Goal: Register for event/course

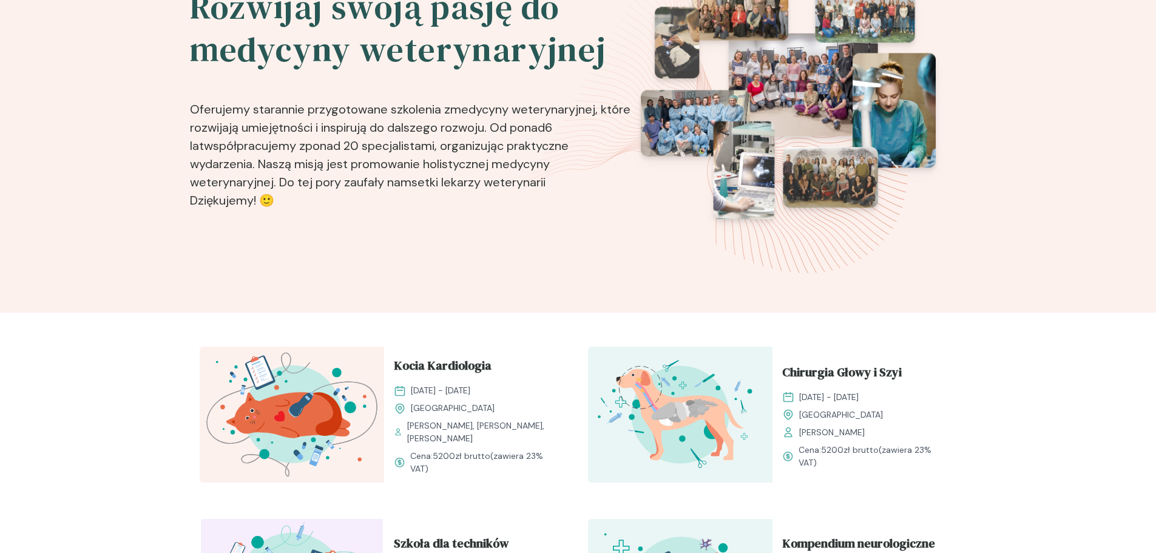
scroll to position [243, 0]
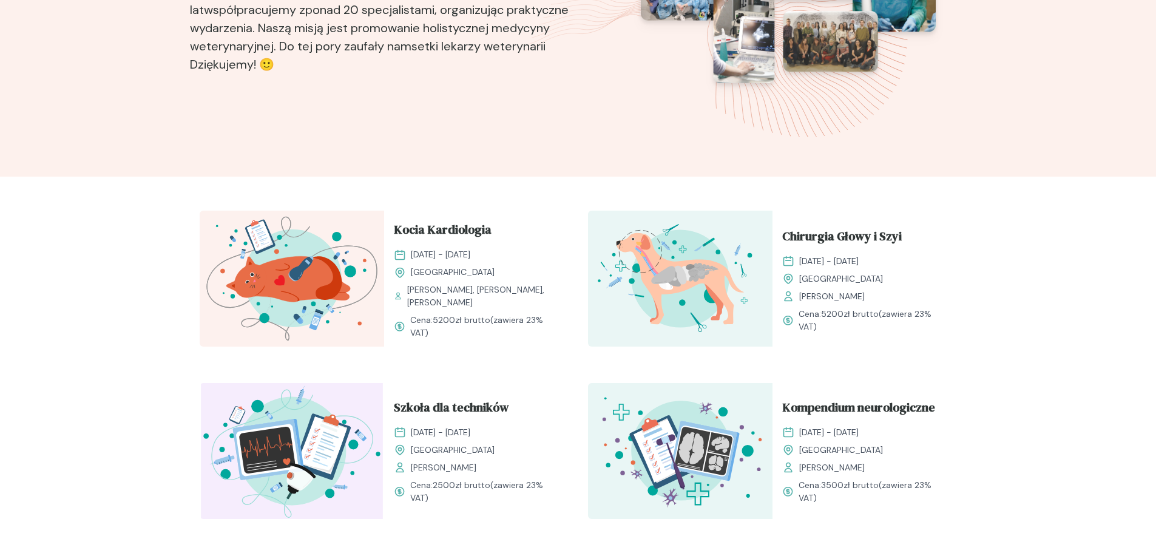
click at [291, 267] on img at bounding box center [292, 279] width 184 height 136
click at [433, 234] on span "Kocia Kardiologia" at bounding box center [443, 231] width 98 height 23
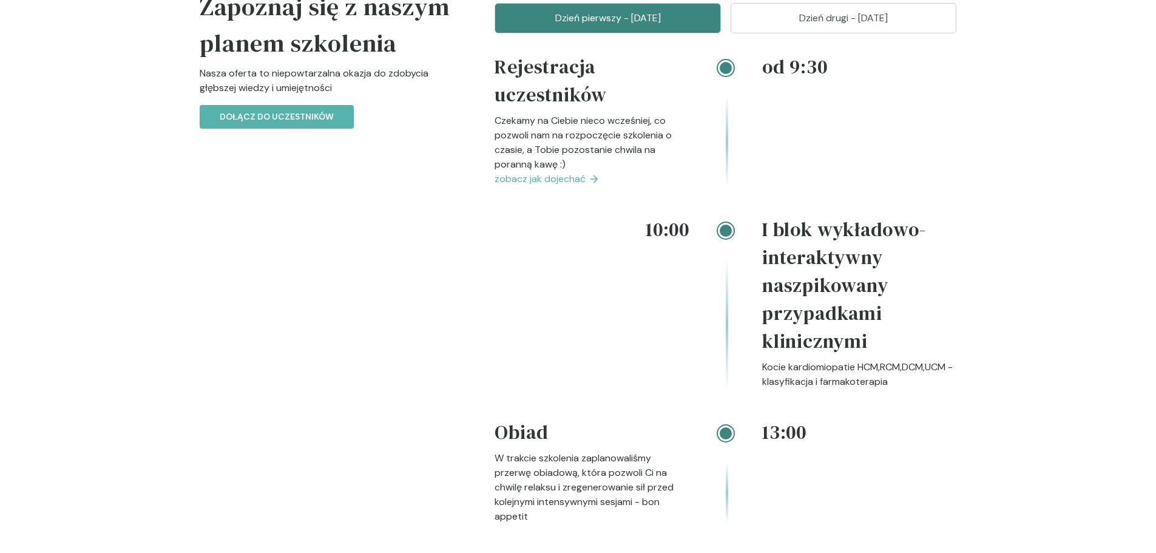
scroll to position [1335, 0]
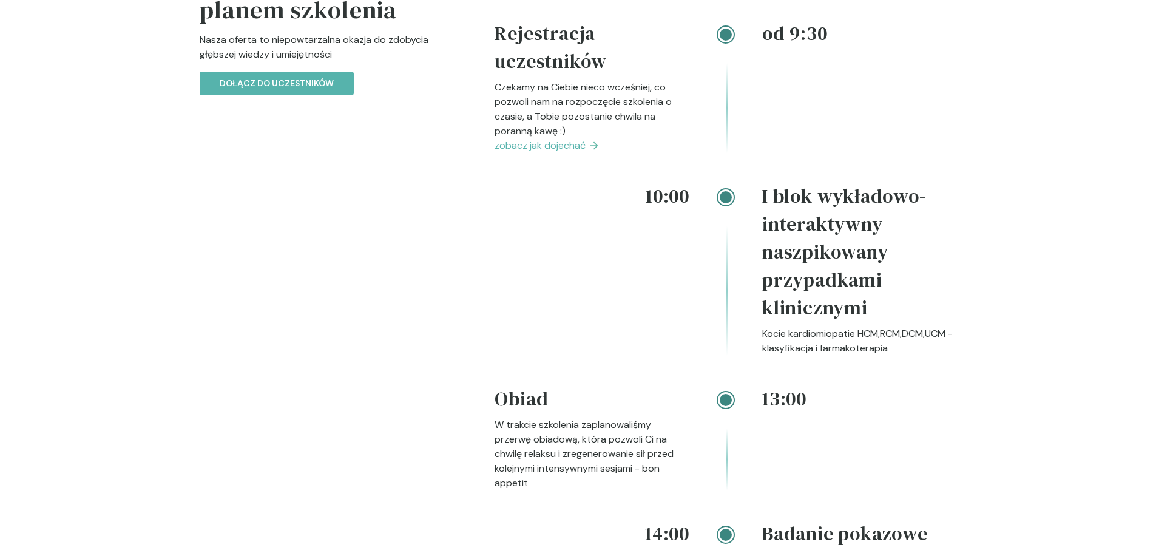
click at [539, 153] on span "zobacz jak dojechać" at bounding box center [539, 145] width 91 height 15
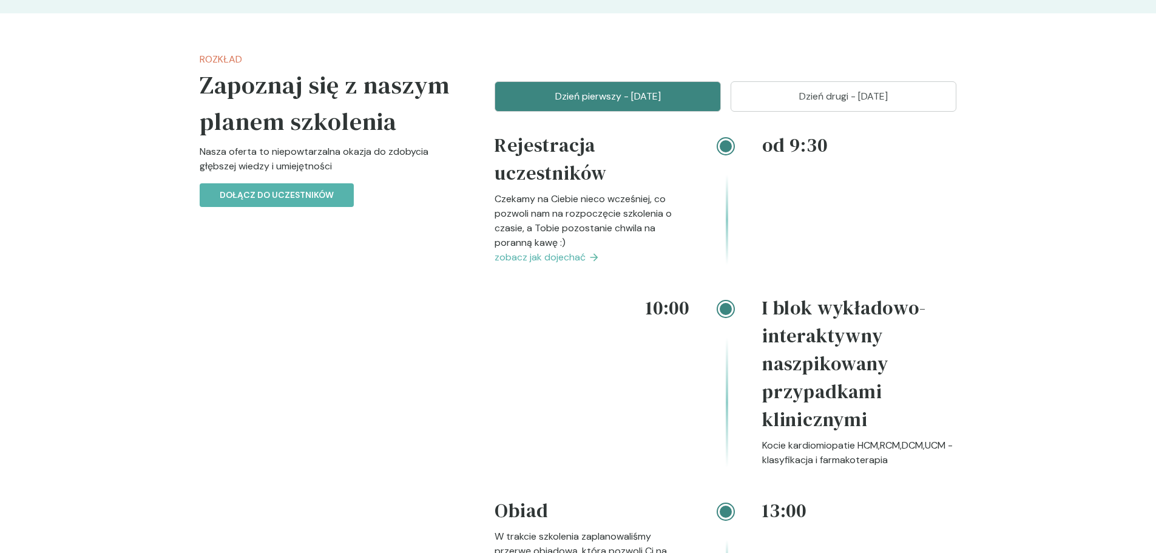
scroll to position [1101, 0]
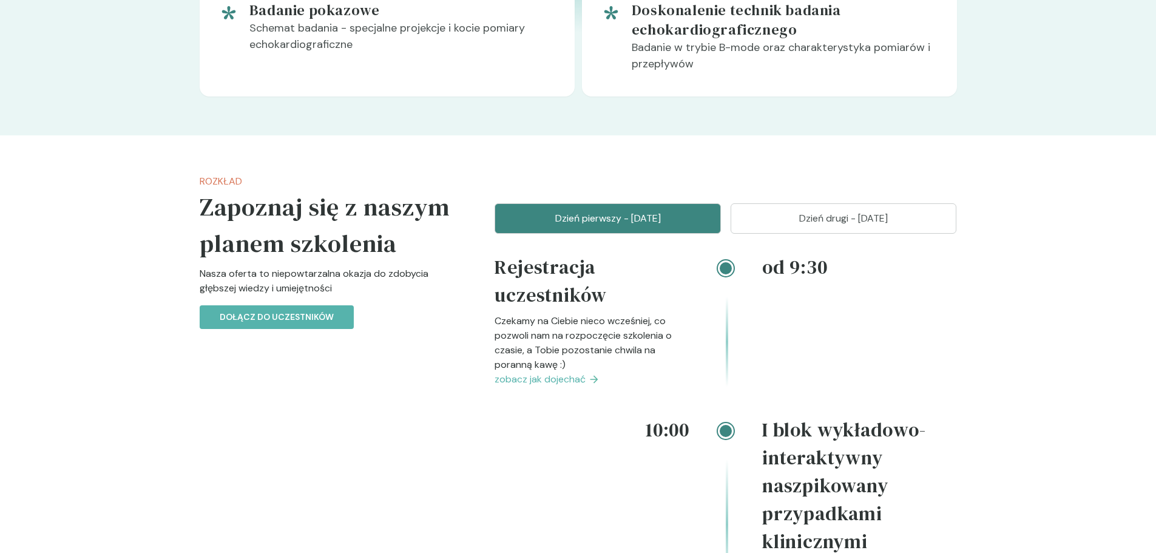
click at [834, 226] on p "Dzień drugi - [DATE]" at bounding box center [844, 218] width 196 height 15
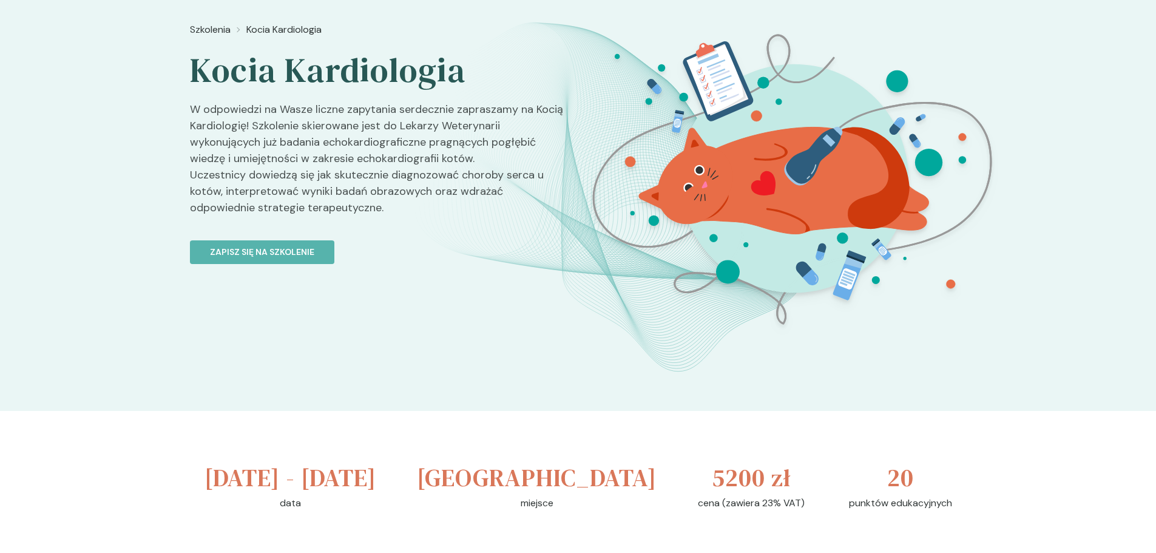
scroll to position [0, 0]
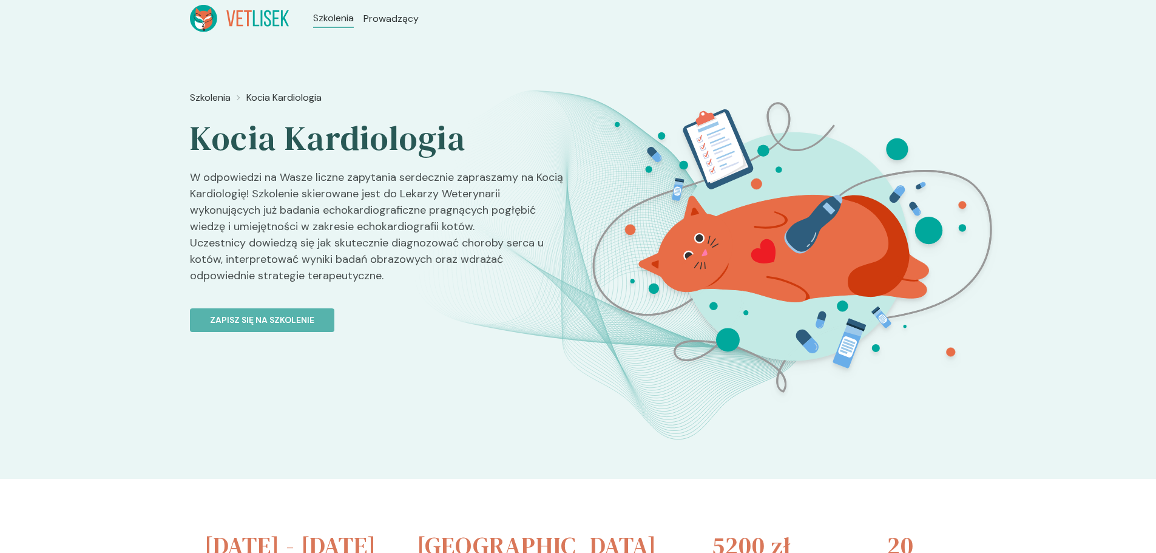
click at [268, 19] on icon at bounding box center [267, 18] width 7 height 16
